Goal: Transaction & Acquisition: Register for event/course

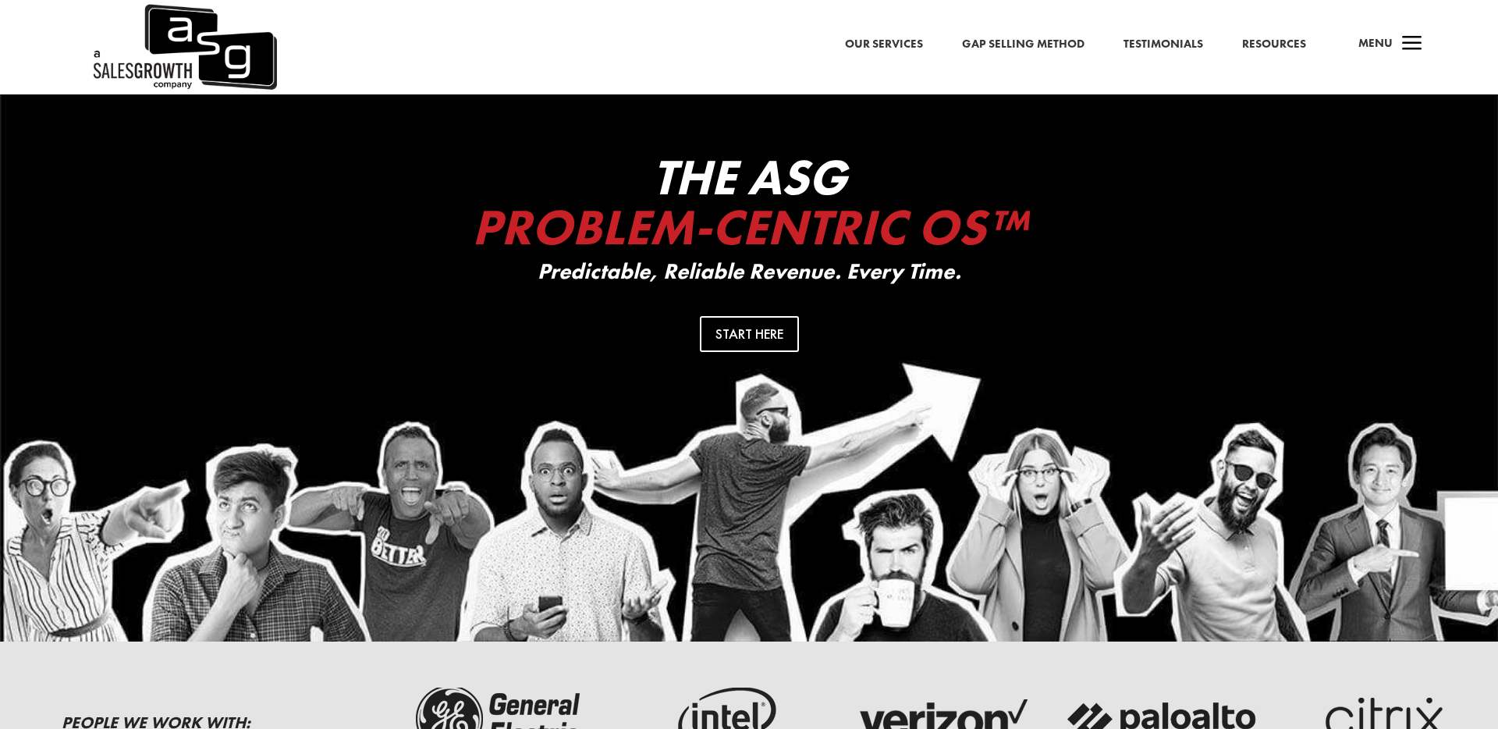
click at [1384, 48] on span "Menu" at bounding box center [1375, 43] width 34 height 16
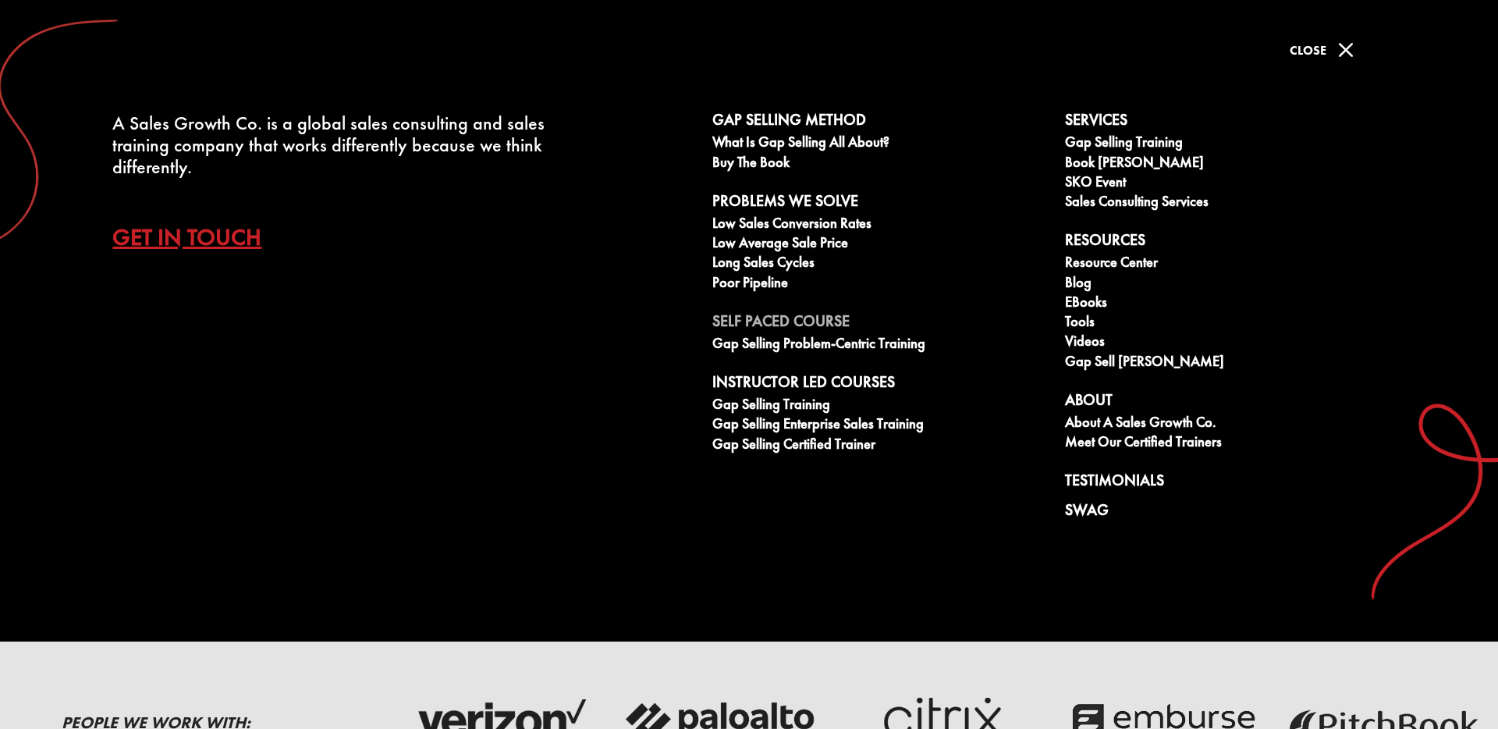
click at [776, 325] on link "Self Paced Course" at bounding box center [879, 323] width 335 height 23
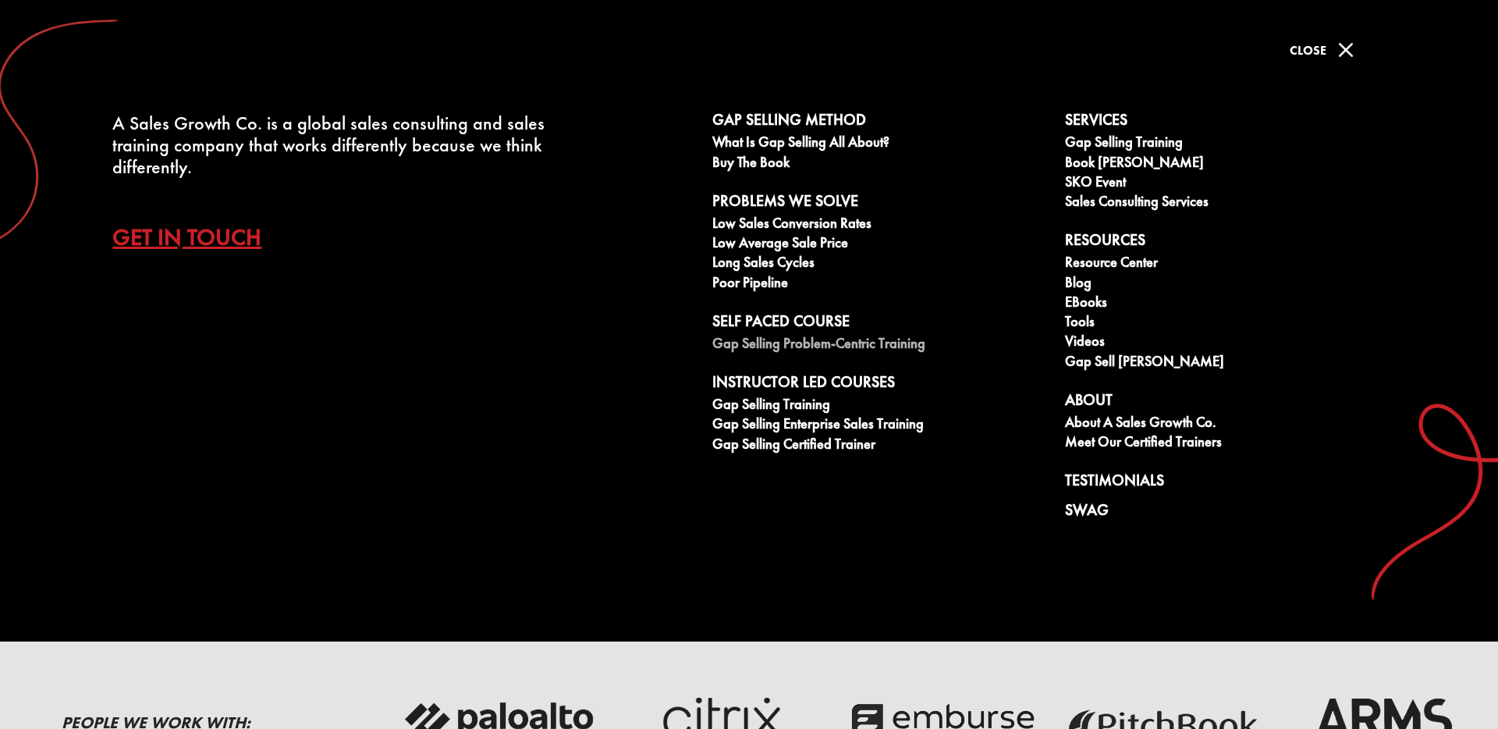
click at [772, 349] on link "Gap Selling Problem-Centric Training" at bounding box center [879, 346] width 335 height 20
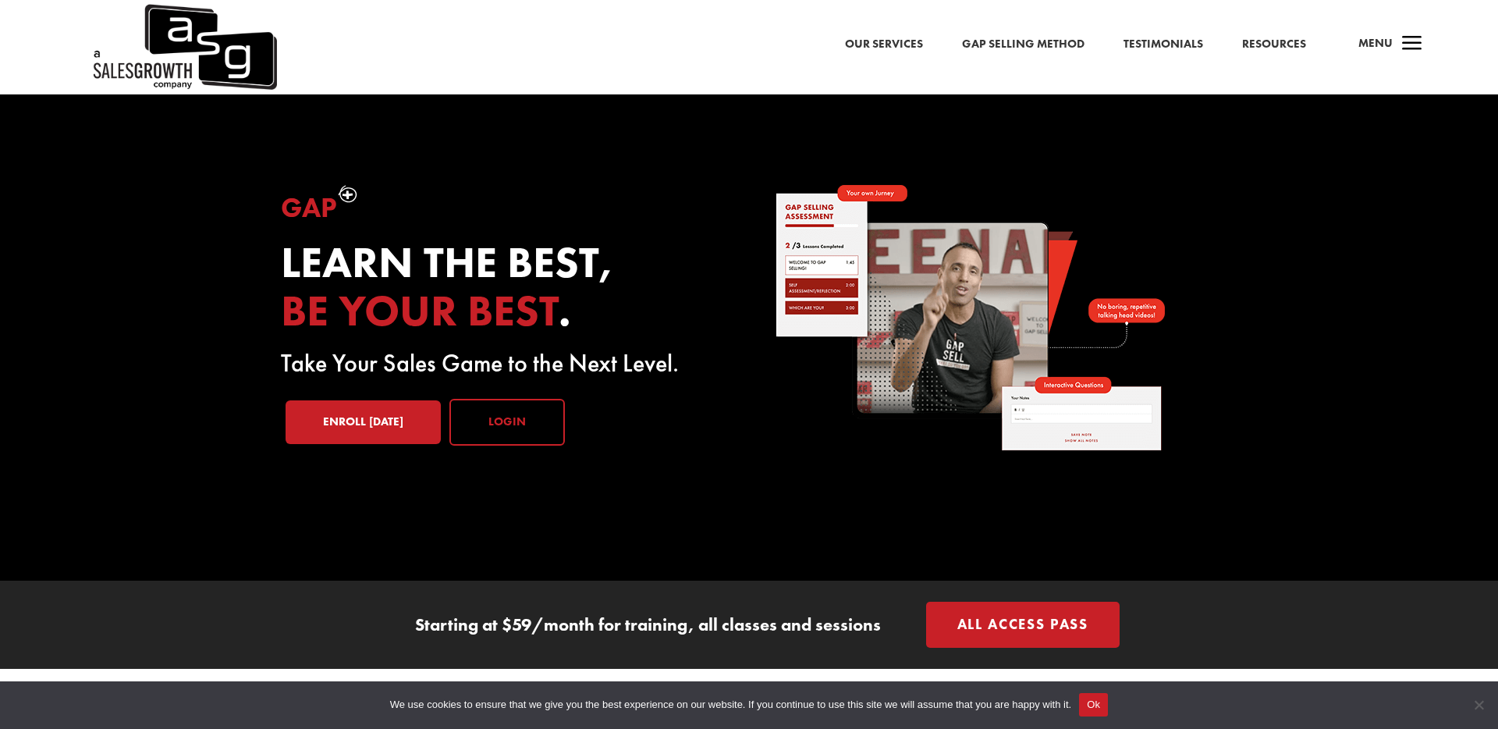
click at [521, 426] on link "Login" at bounding box center [506, 422] width 115 height 47
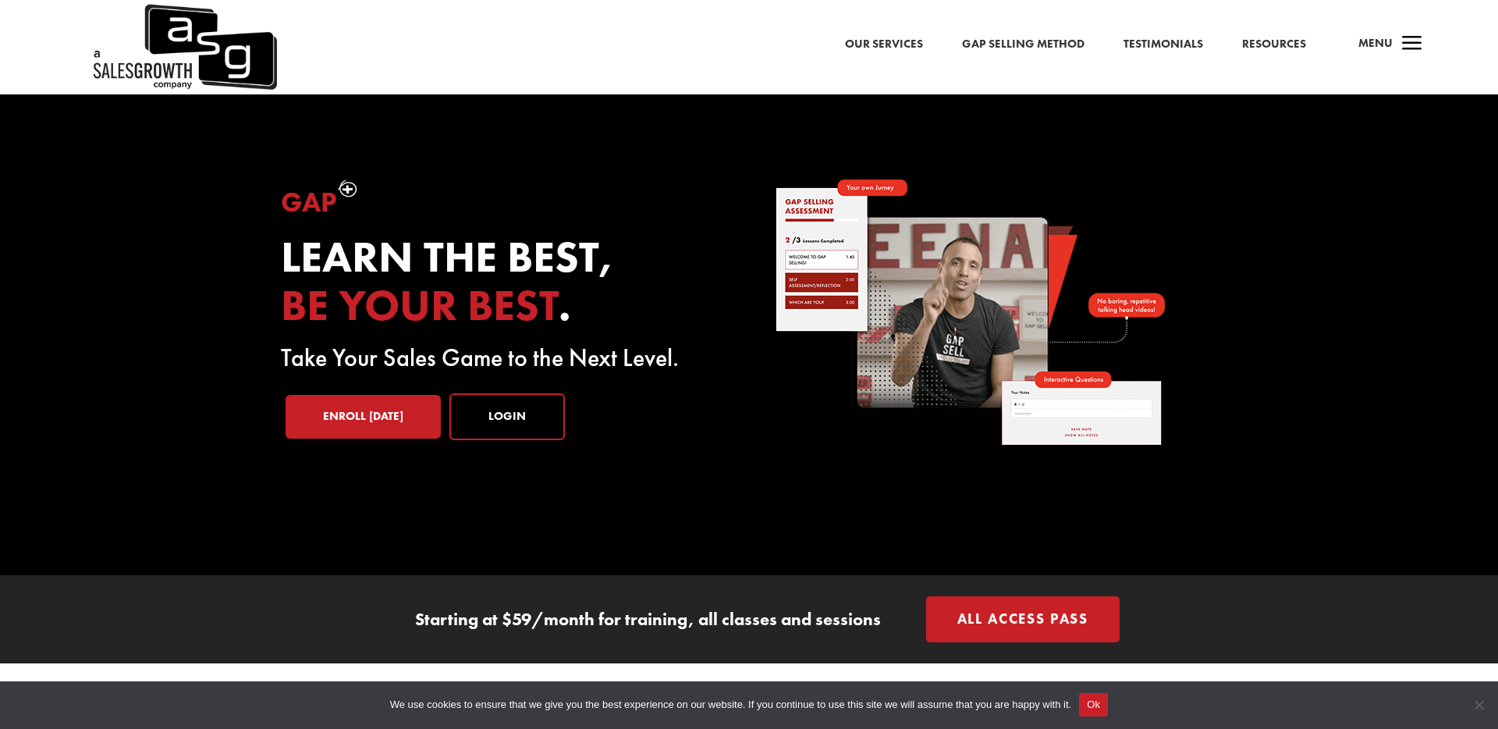
scroll to position [8, 0]
